Goal: Check status: Check status

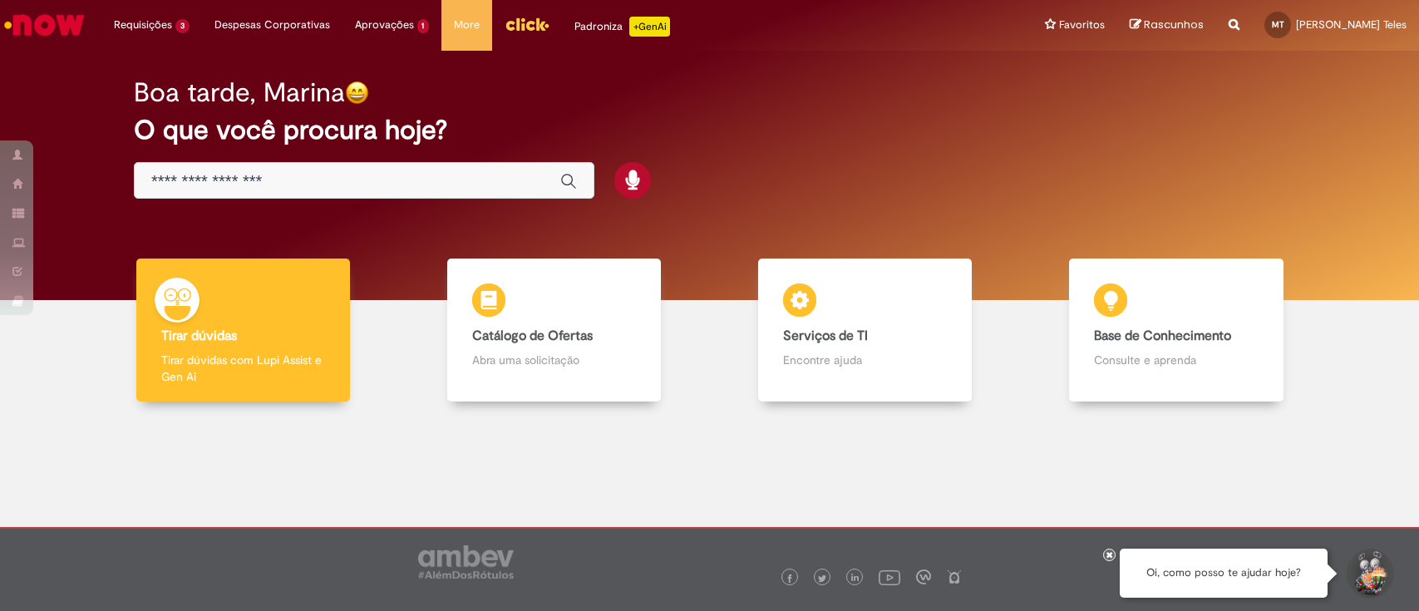
click at [0, 0] on li "Minhas Despesas" at bounding box center [0, 0] width 0 height 0
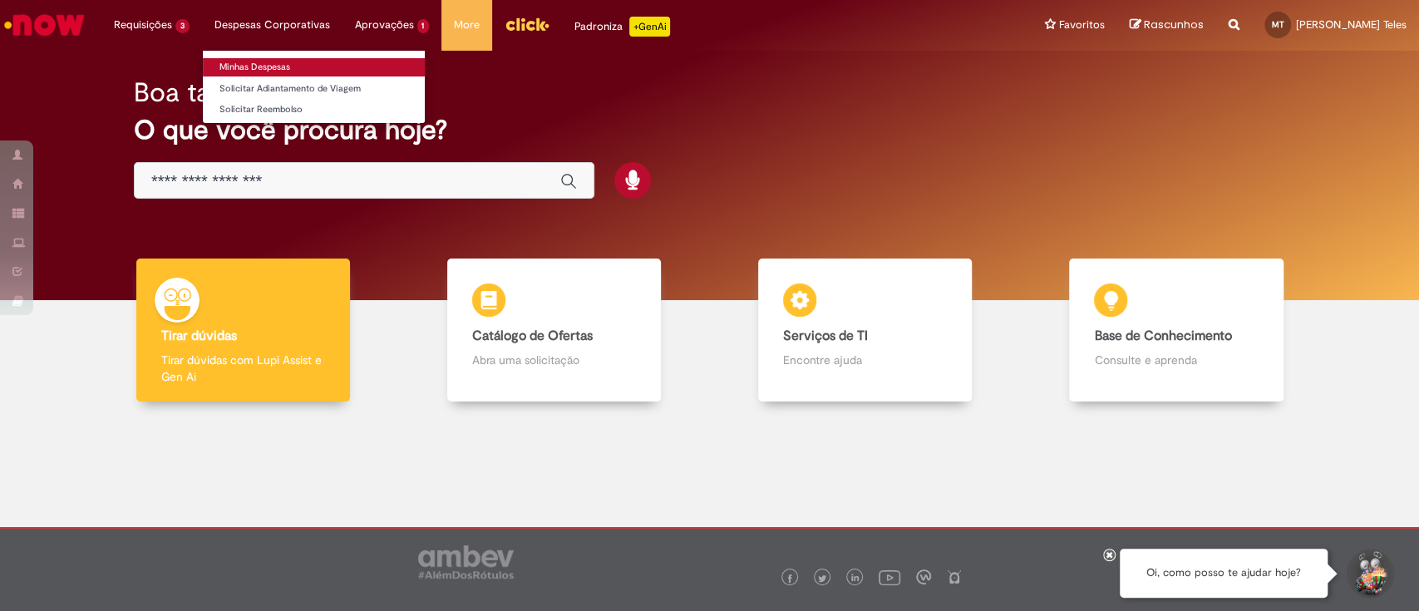
click at [263, 61] on link "Minhas Despesas" at bounding box center [314, 67] width 222 height 18
click at [277, 64] on link "Minhas Despesas" at bounding box center [314, 67] width 222 height 18
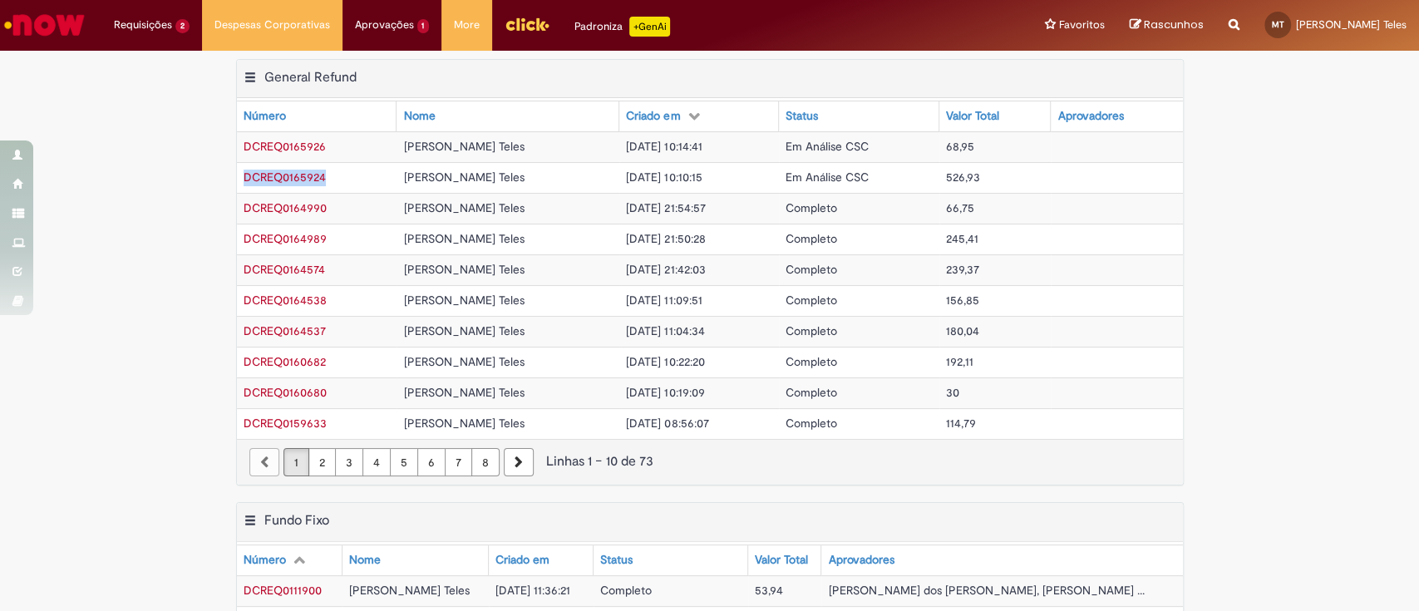
drag, startPoint x: 319, startPoint y: 183, endPoint x: 231, endPoint y: 181, distance: 88.1
click at [237, 181] on td "DCREQ0165924" at bounding box center [317, 177] width 160 height 31
copy span "DCREQ0165924"
drag, startPoint x: 318, startPoint y: 152, endPoint x: 234, endPoint y: 143, distance: 83.6
click at [237, 143] on td "DCREQ0165926" at bounding box center [317, 146] width 160 height 31
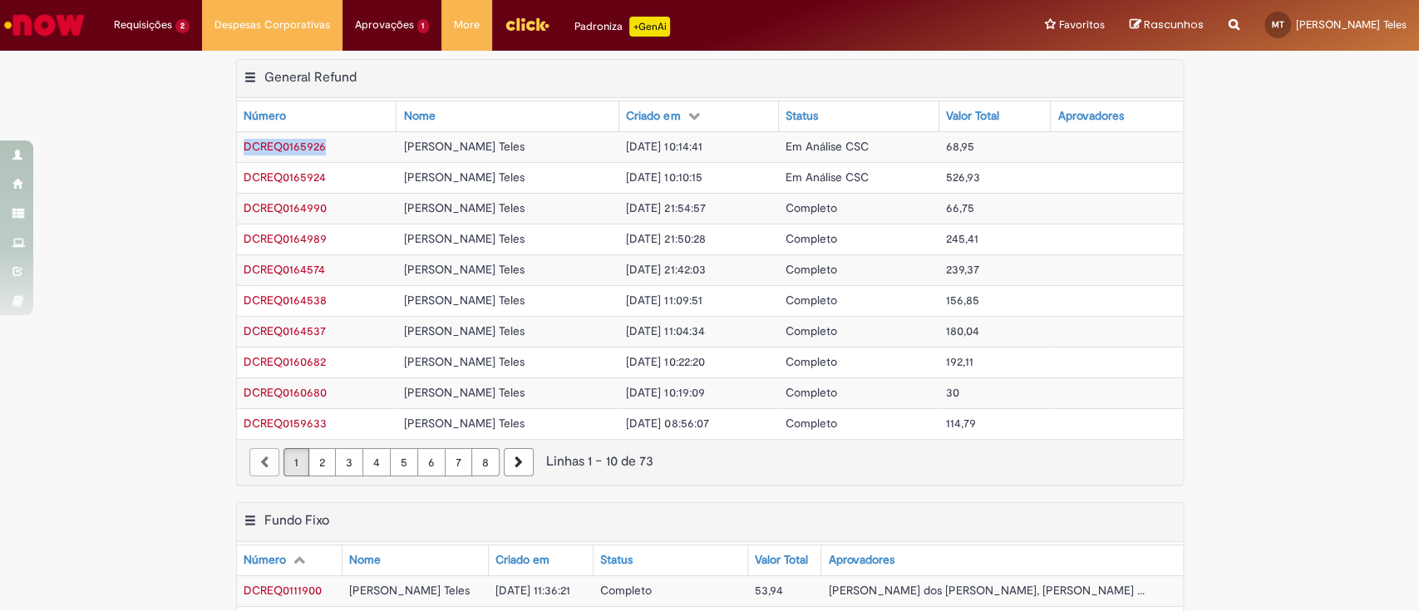
copy span "DCREQ0165926"
